Goal: Information Seeking & Learning: Learn about a topic

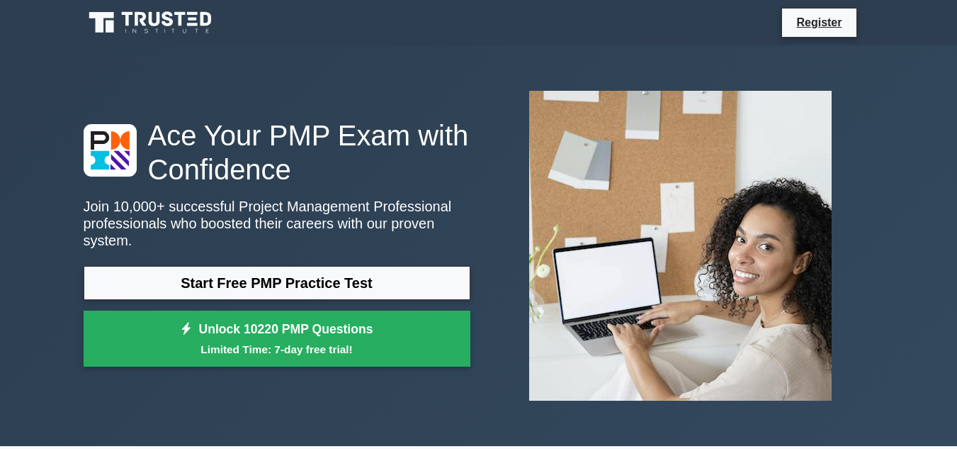
click at [394, 291] on div "Start Free PMP Practice Test Unlock 10220 PMP Questions Limited Time: 7-day fre…" at bounding box center [277, 320] width 387 height 108
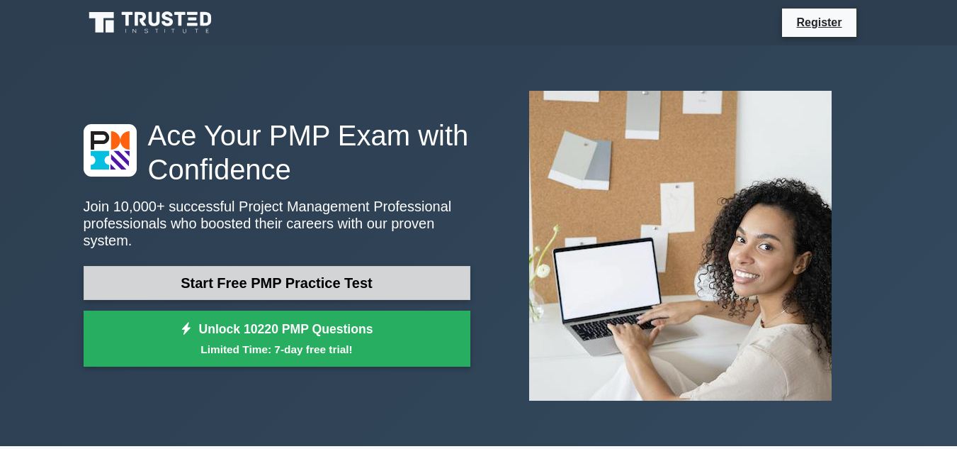
click at [389, 269] on link "Start Free PMP Practice Test" at bounding box center [277, 283] width 387 height 34
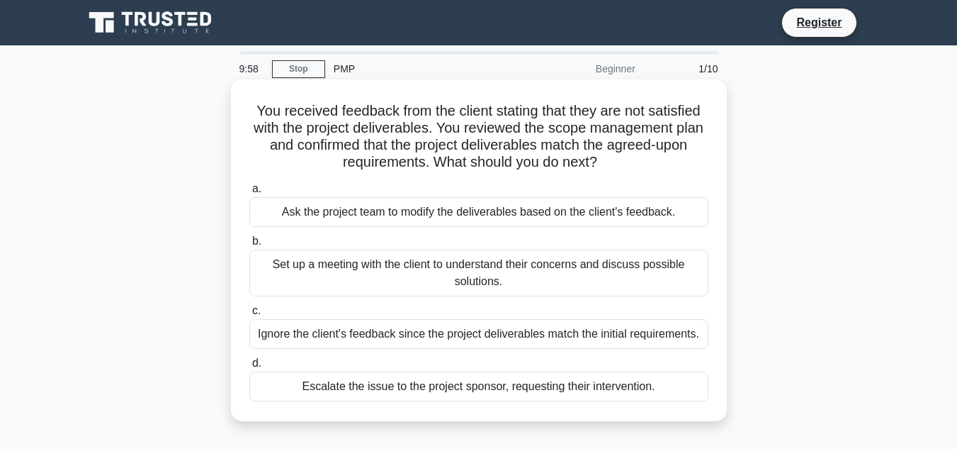
click at [348, 230] on div "a. Ask the project team to modify the deliverables based on the client's feedba…" at bounding box center [479, 290] width 476 height 227
